Goal: Task Accomplishment & Management: Complete application form

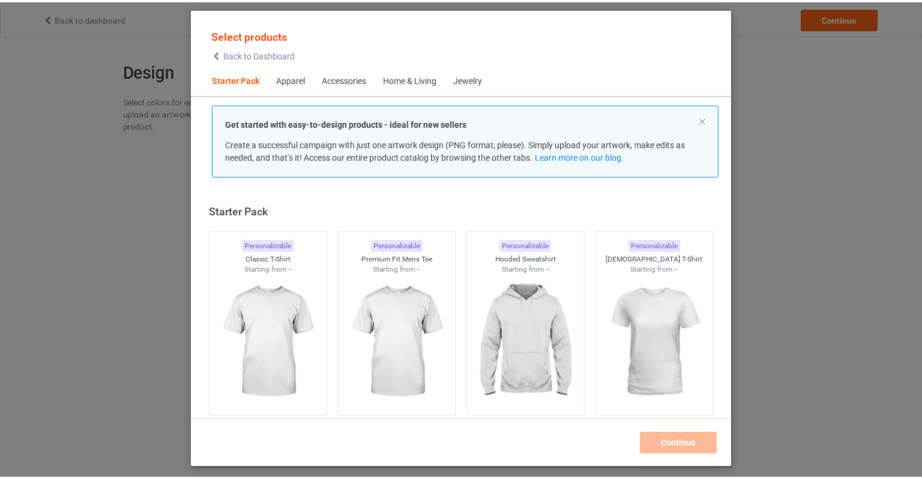
scroll to position [16, 0]
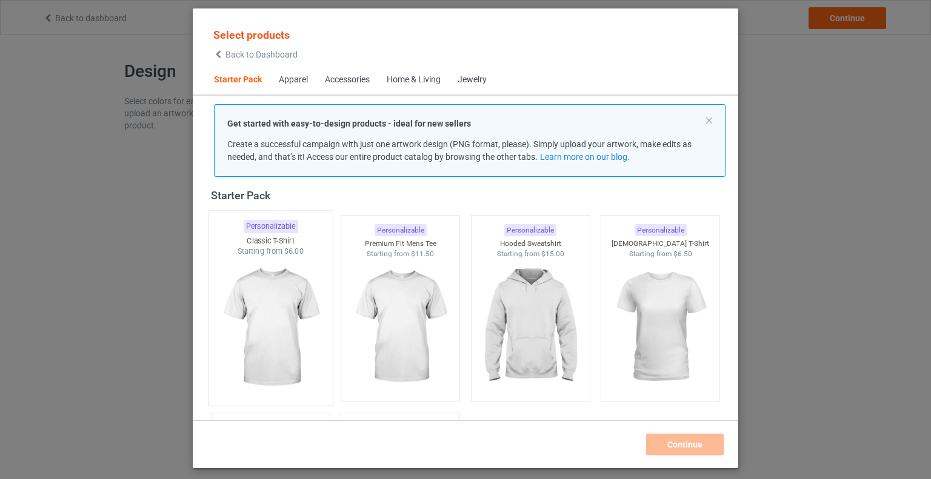
click at [273, 307] on img at bounding box center [270, 328] width 114 height 142
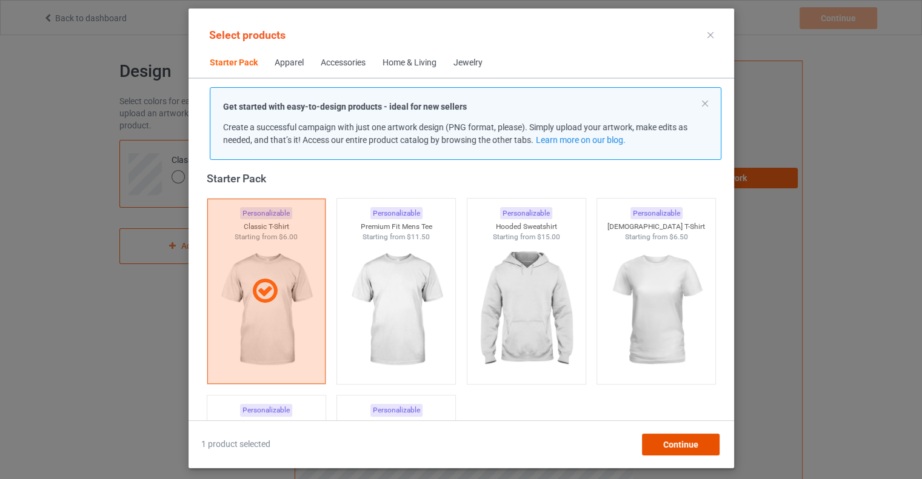
click at [686, 445] on span "Continue" at bounding box center [679, 445] width 35 height 10
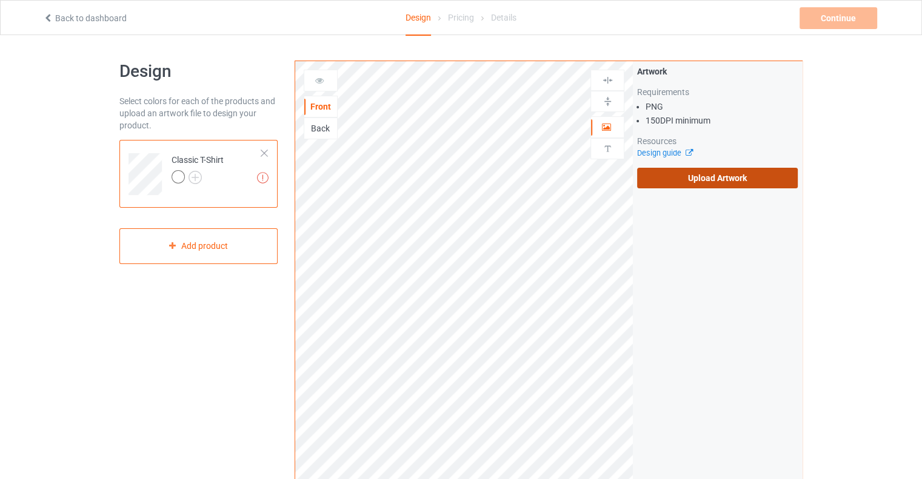
click at [695, 179] on label "Upload Artwork" at bounding box center [717, 178] width 161 height 21
click at [0, 0] on input "Upload Artwork" at bounding box center [0, 0] width 0 height 0
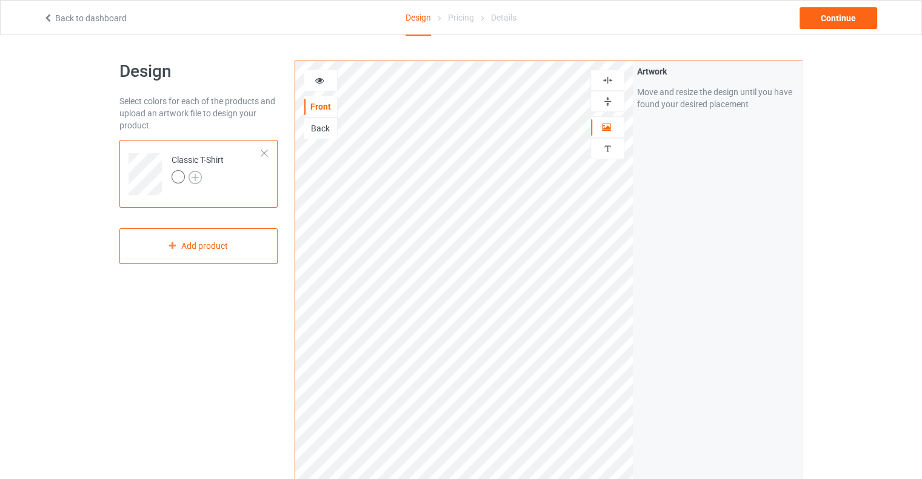
click at [196, 176] on img at bounding box center [194, 177] width 13 height 13
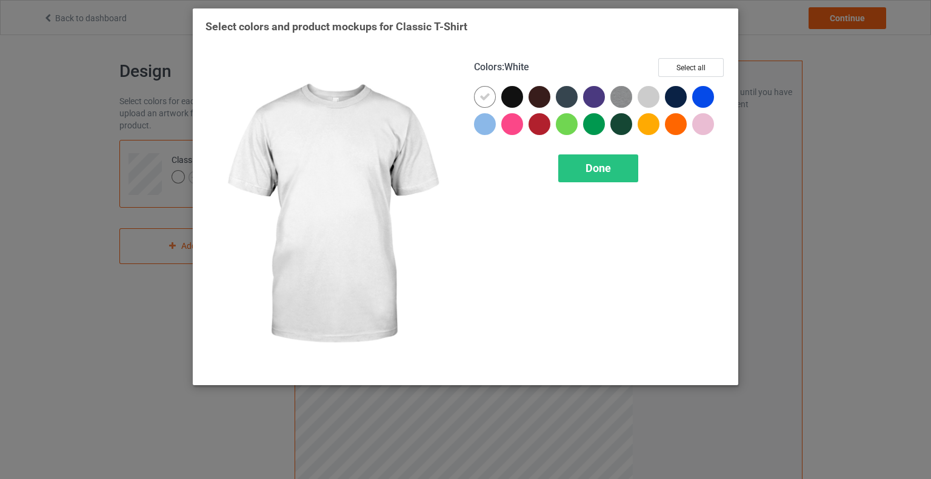
click at [487, 94] on icon at bounding box center [484, 97] width 11 height 11
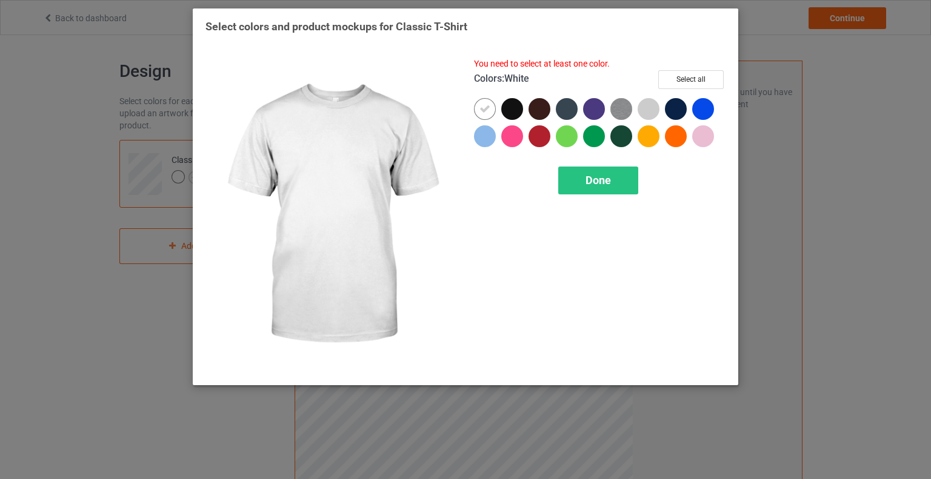
click at [487, 106] on icon at bounding box center [484, 109] width 11 height 11
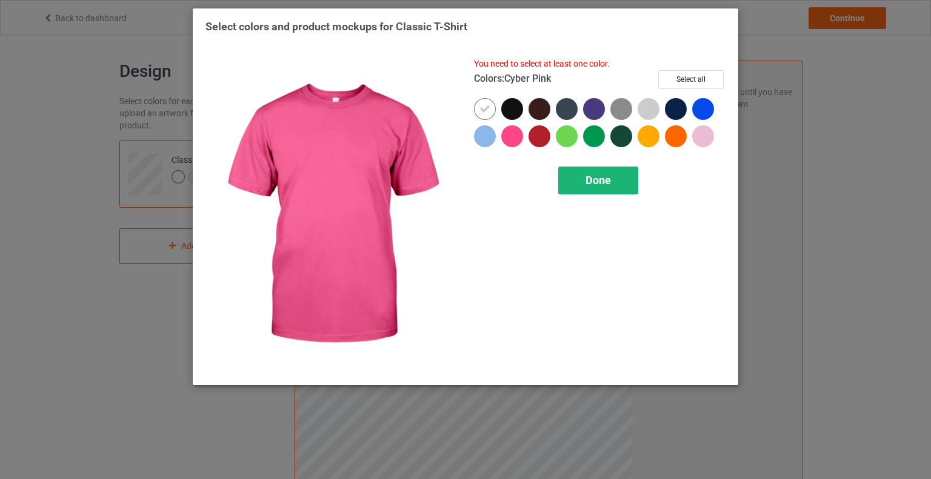
click at [598, 182] on span "Done" at bounding box center [597, 180] width 25 height 13
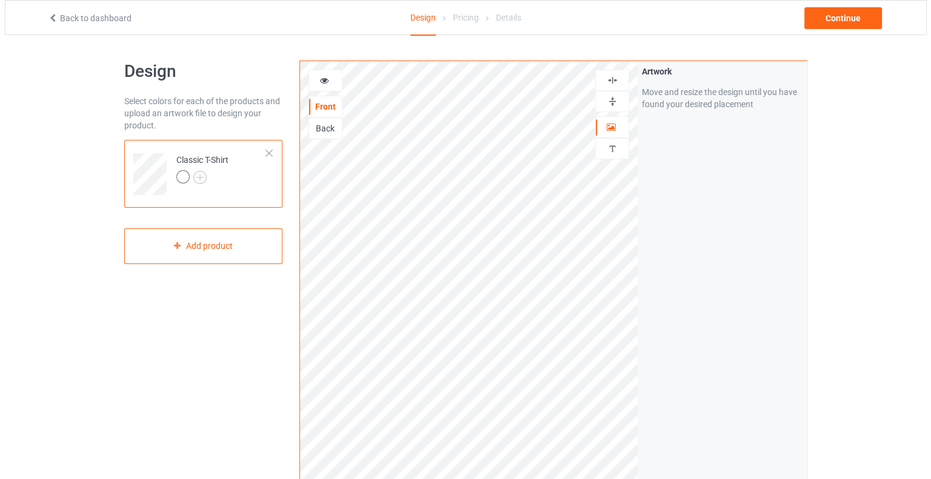
scroll to position [304, 0]
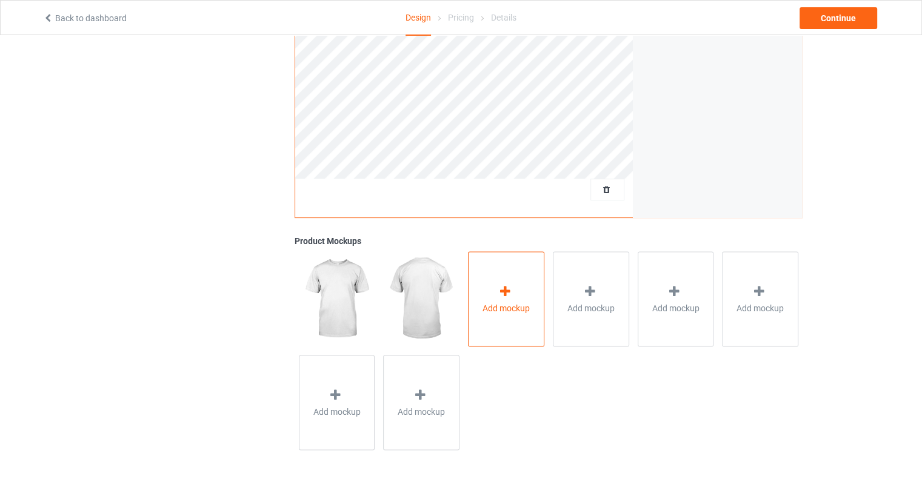
click at [532, 298] on div "Add mockup" at bounding box center [506, 299] width 76 height 95
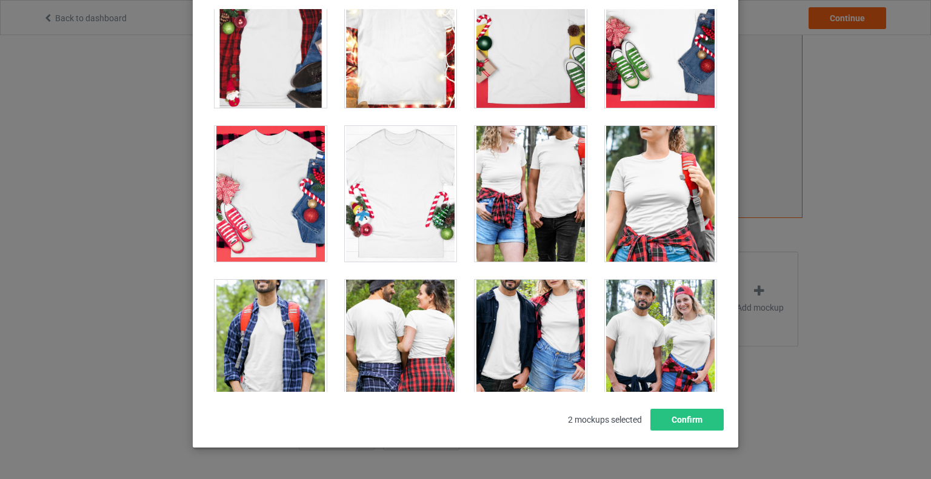
scroll to position [13332, 0]
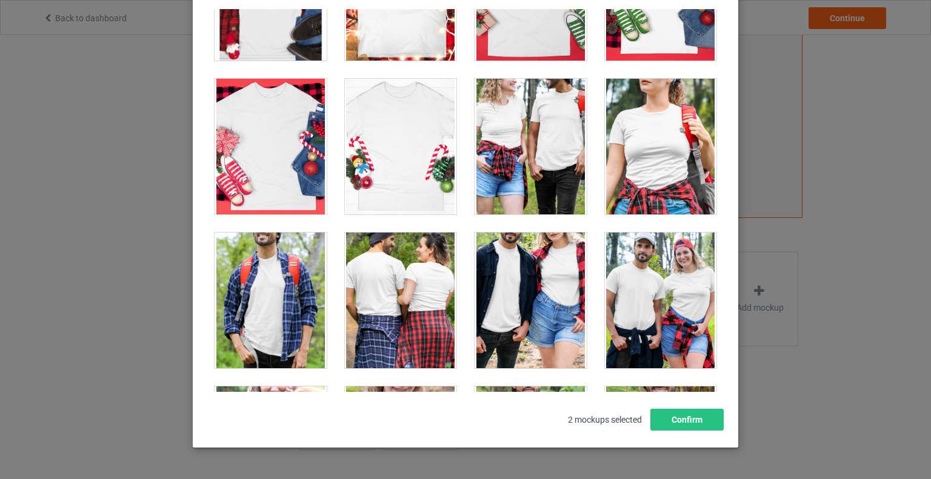
click at [675, 115] on div at bounding box center [661, 147] width 112 height 136
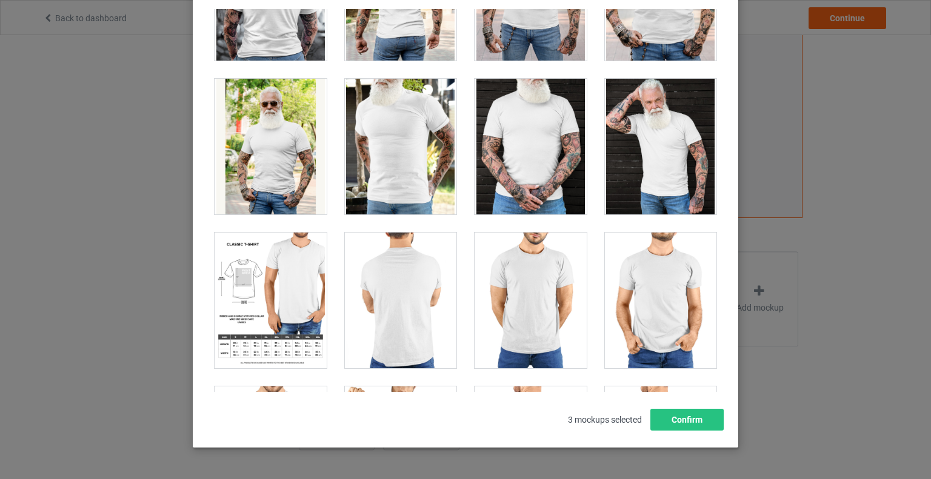
scroll to position [9779, 0]
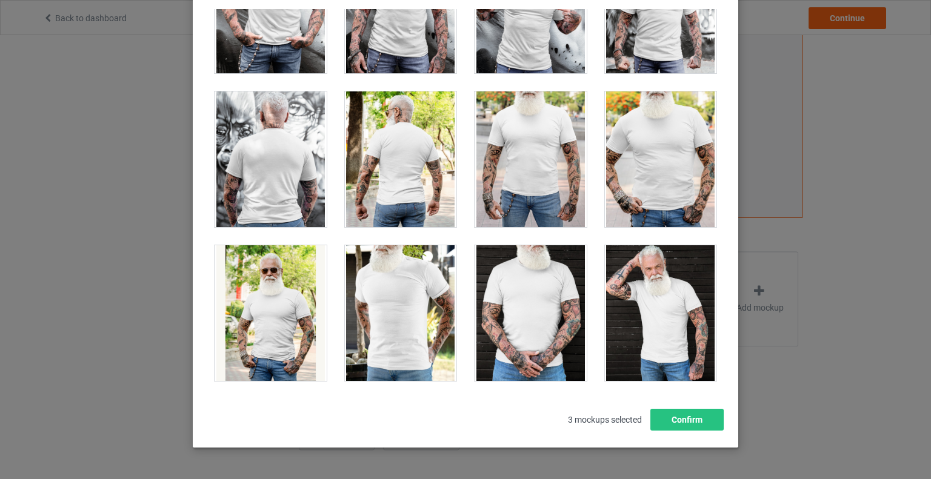
click at [684, 92] on div at bounding box center [661, 160] width 112 height 136
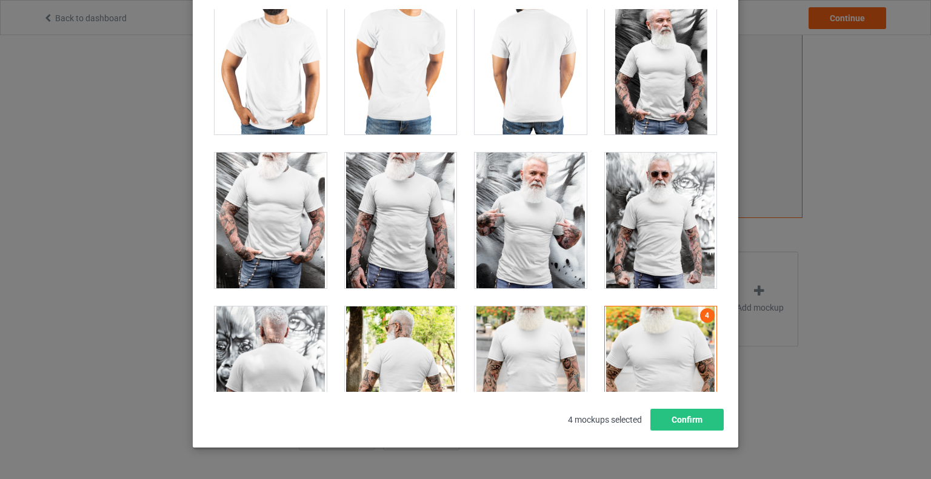
scroll to position [9636, 0]
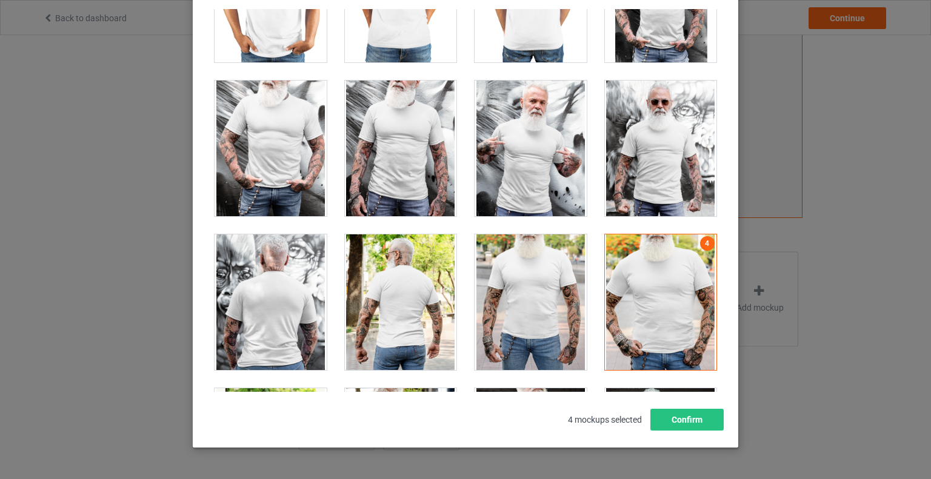
click at [687, 81] on div at bounding box center [661, 149] width 112 height 136
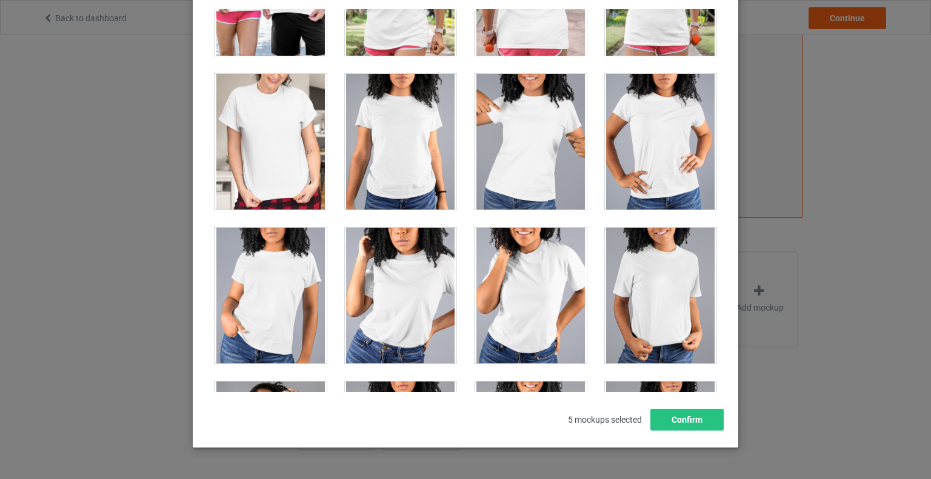
scroll to position [15670, 0]
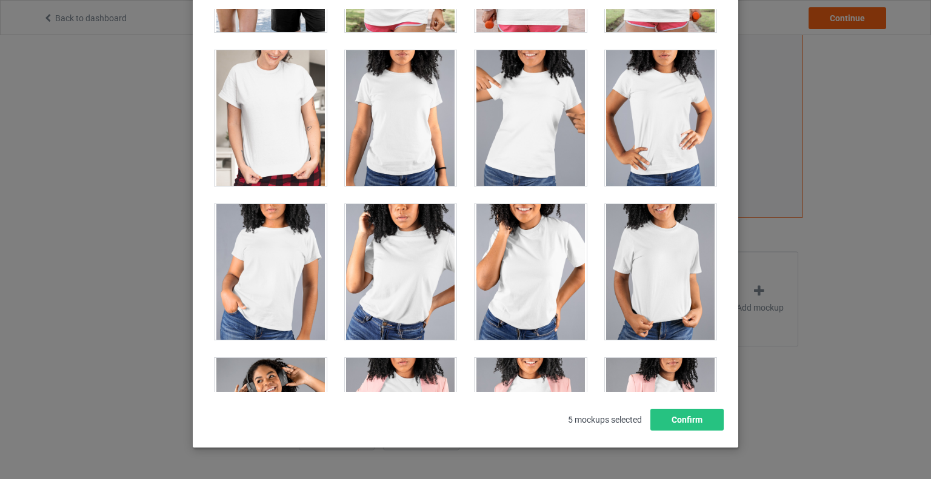
click at [670, 50] on div at bounding box center [661, 118] width 112 height 136
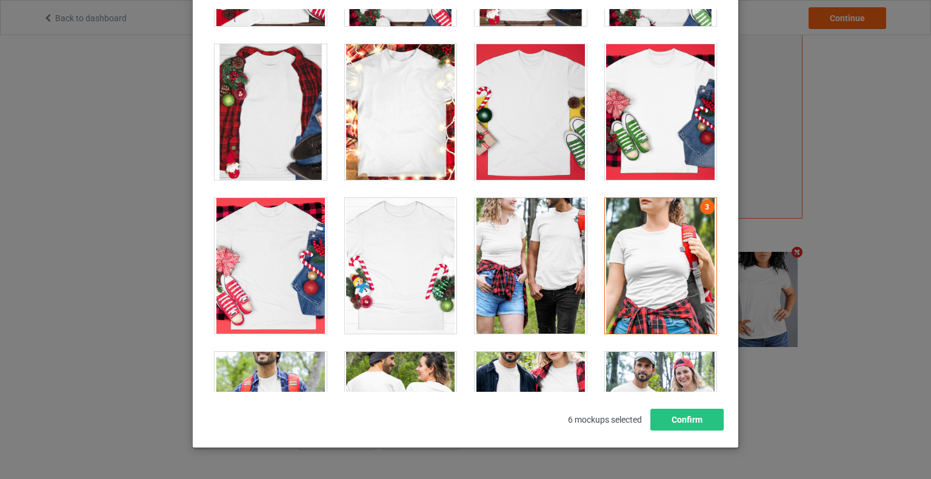
scroll to position [13166, 0]
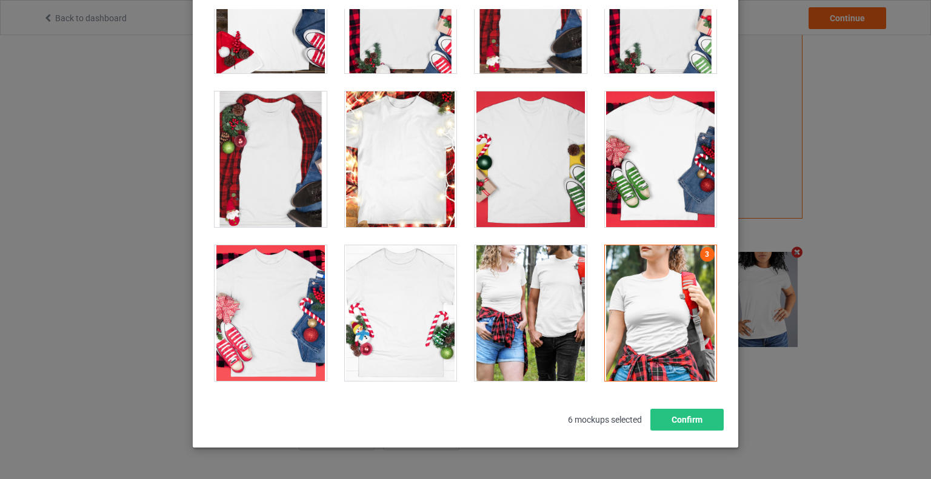
click at [559, 92] on div at bounding box center [531, 160] width 112 height 136
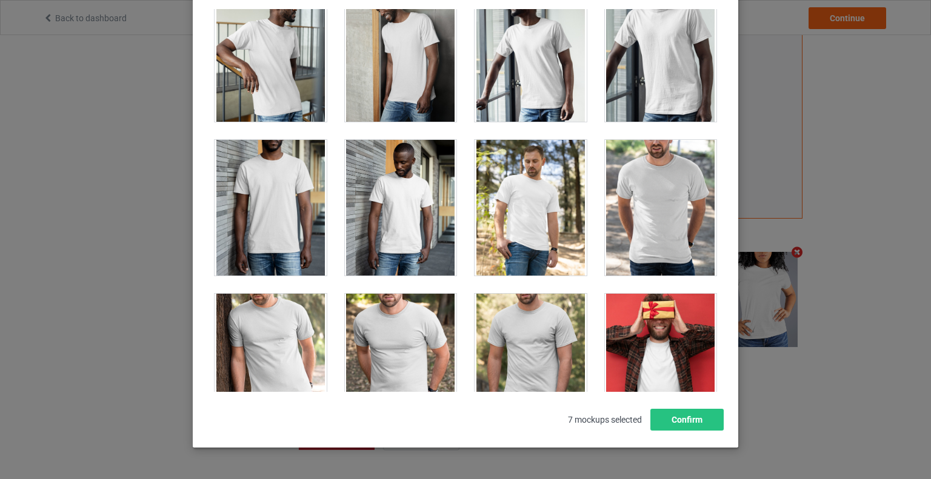
scroll to position [1502, 0]
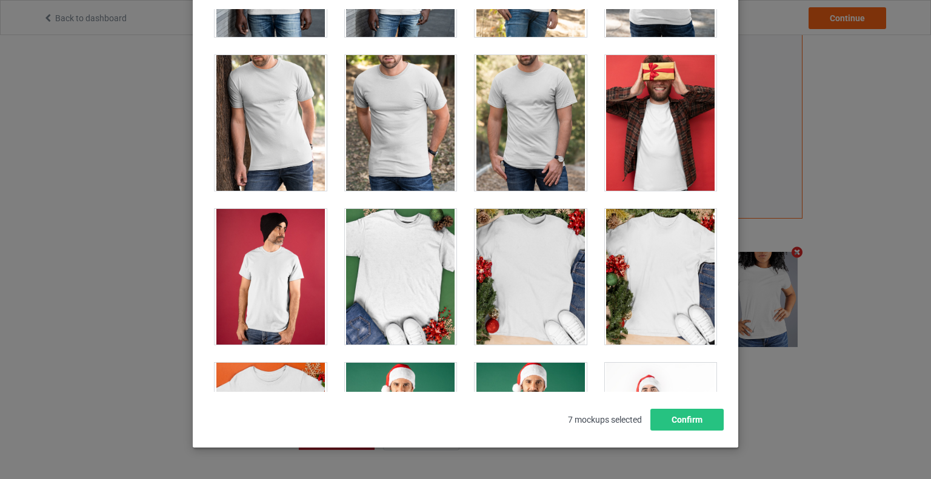
click at [432, 218] on div at bounding box center [401, 277] width 112 height 136
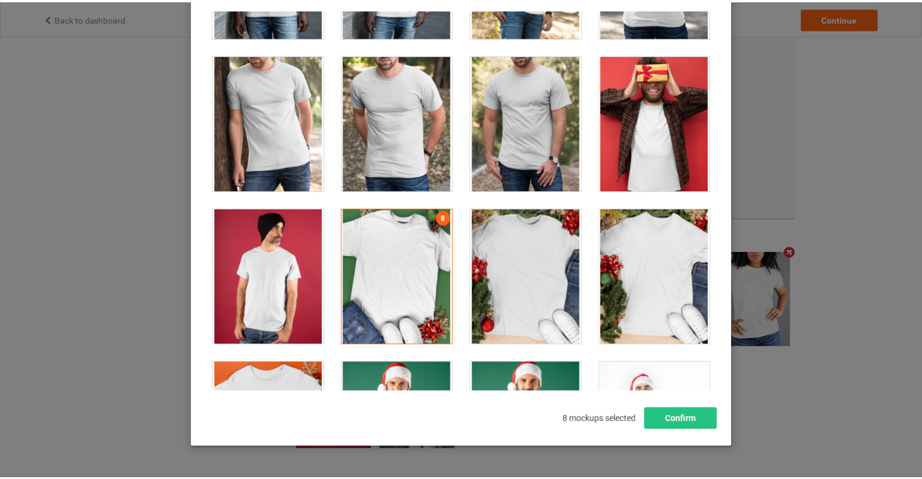
scroll to position [303, 0]
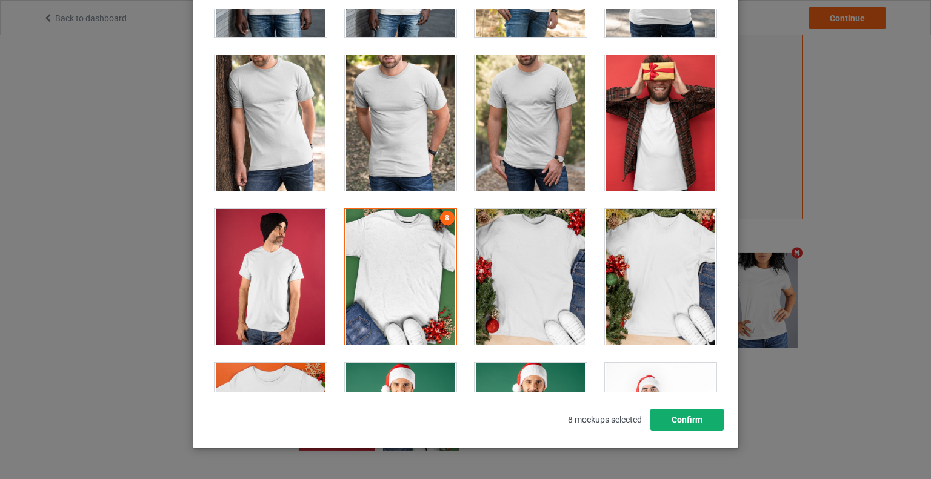
click at [696, 421] on button "Confirm" at bounding box center [686, 420] width 73 height 22
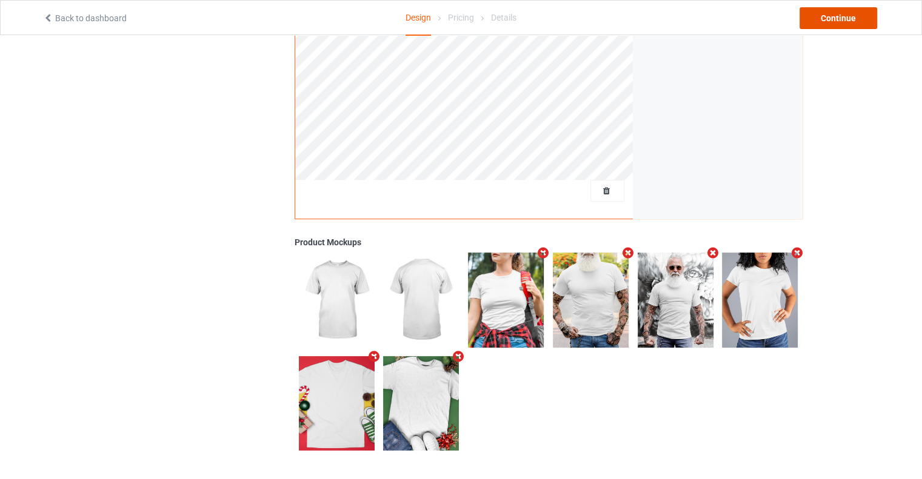
click at [825, 21] on div "Continue" at bounding box center [838, 18] width 78 height 22
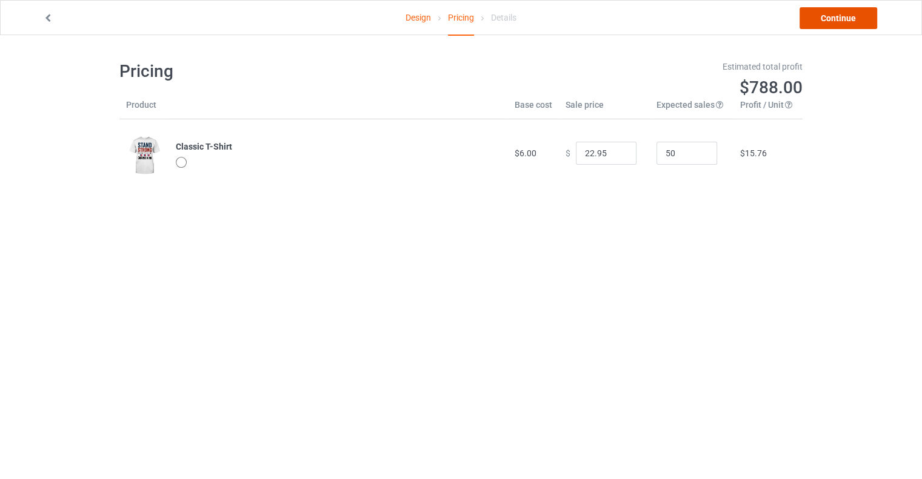
click at [828, 16] on link "Continue" at bounding box center [838, 18] width 78 height 22
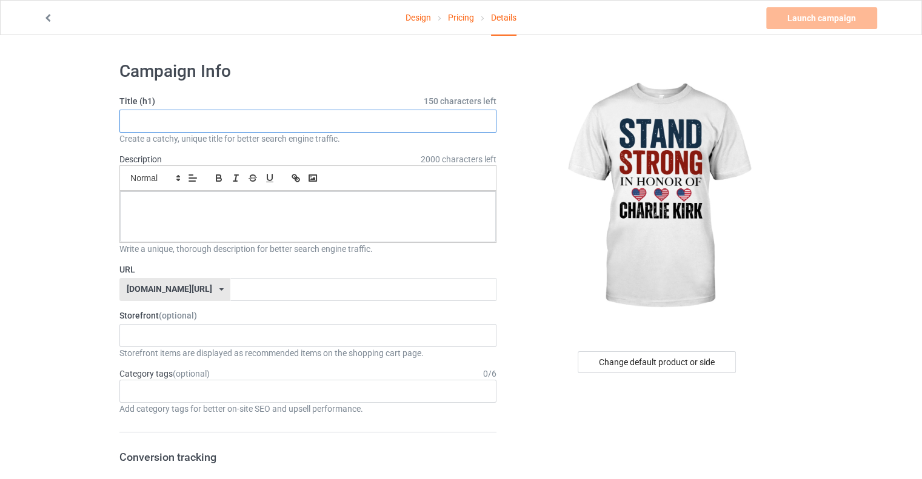
click at [193, 128] on input "text" at bounding box center [307, 121] width 377 height 23
click at [268, 125] on input "stand strong in honor of [PERSON_NAME]" at bounding box center [307, 121] width 377 height 23
drag, startPoint x: 268, startPoint y: 124, endPoint x: 126, endPoint y: 120, distance: 142.5
click at [126, 120] on input "stand strong in honor of [PERSON_NAME]" at bounding box center [307, 121] width 377 height 23
type input "stand strong in honor of [PERSON_NAME]"
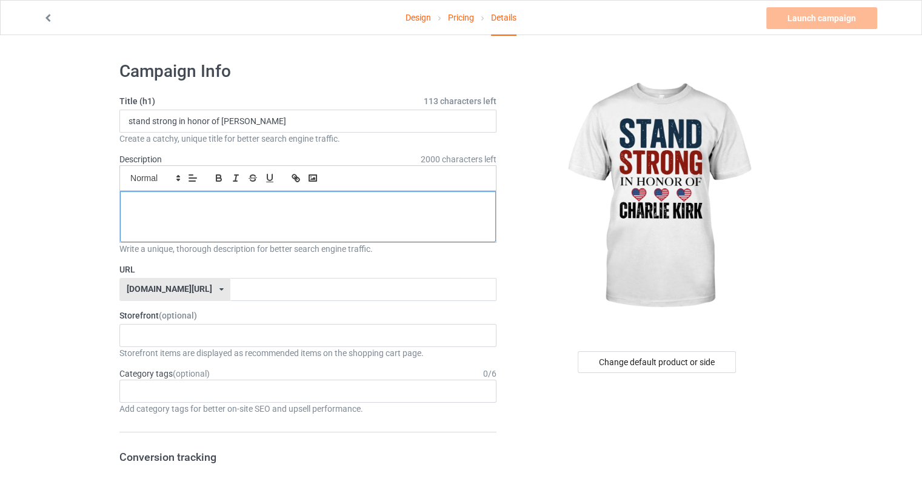
click at [148, 202] on p at bounding box center [308, 205] width 356 height 12
click at [230, 283] on input "text" at bounding box center [362, 289] width 265 height 23
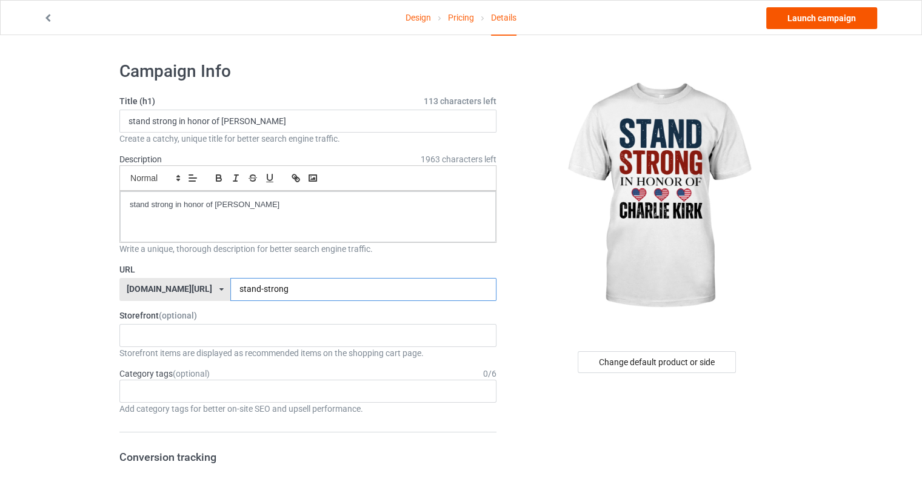
type input "stand-strong"
click at [814, 19] on link "Launch campaign" at bounding box center [821, 18] width 111 height 22
